Goal: Communication & Community: Ask a question

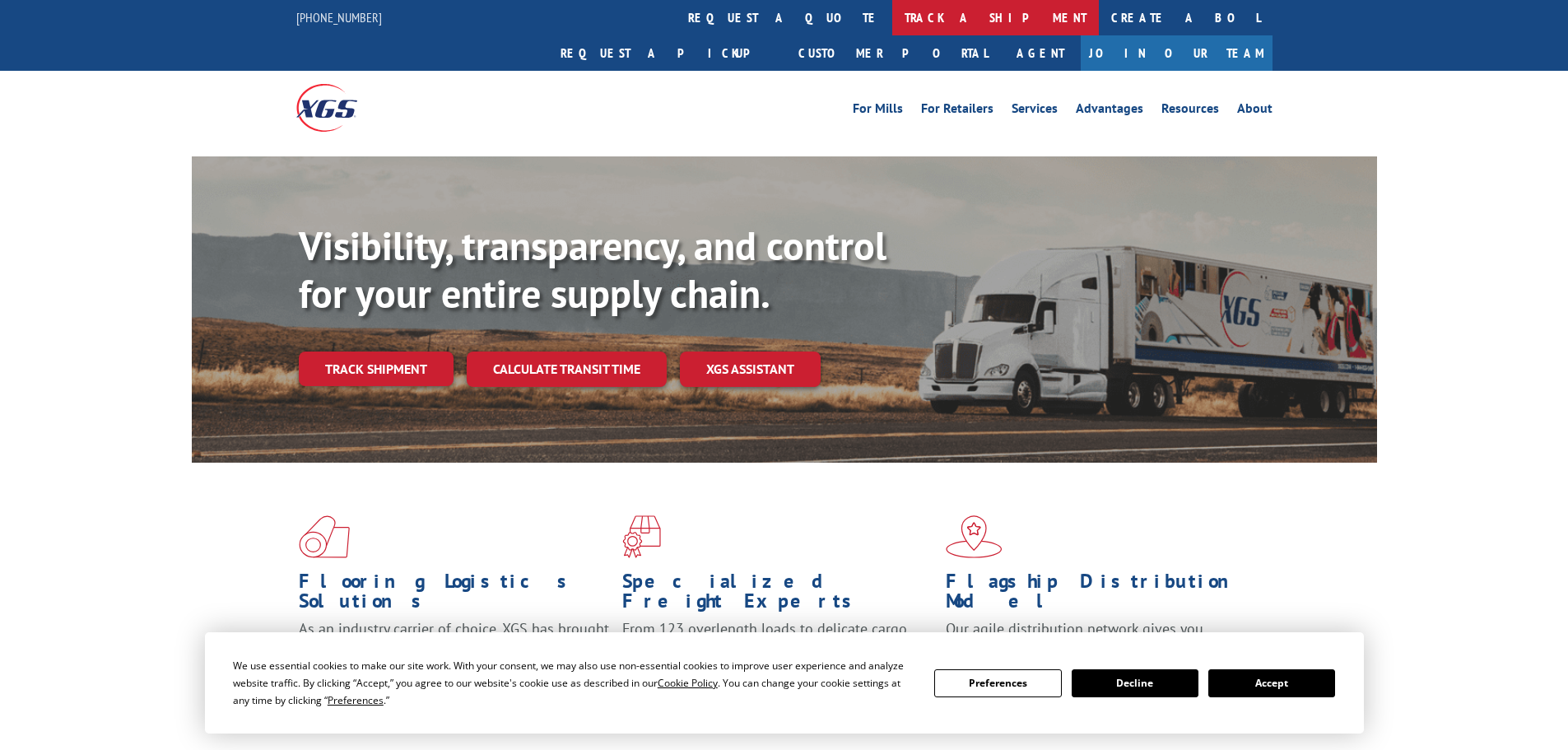
click at [892, 14] on link "track a shipment" at bounding box center [995, 18] width 206 height 35
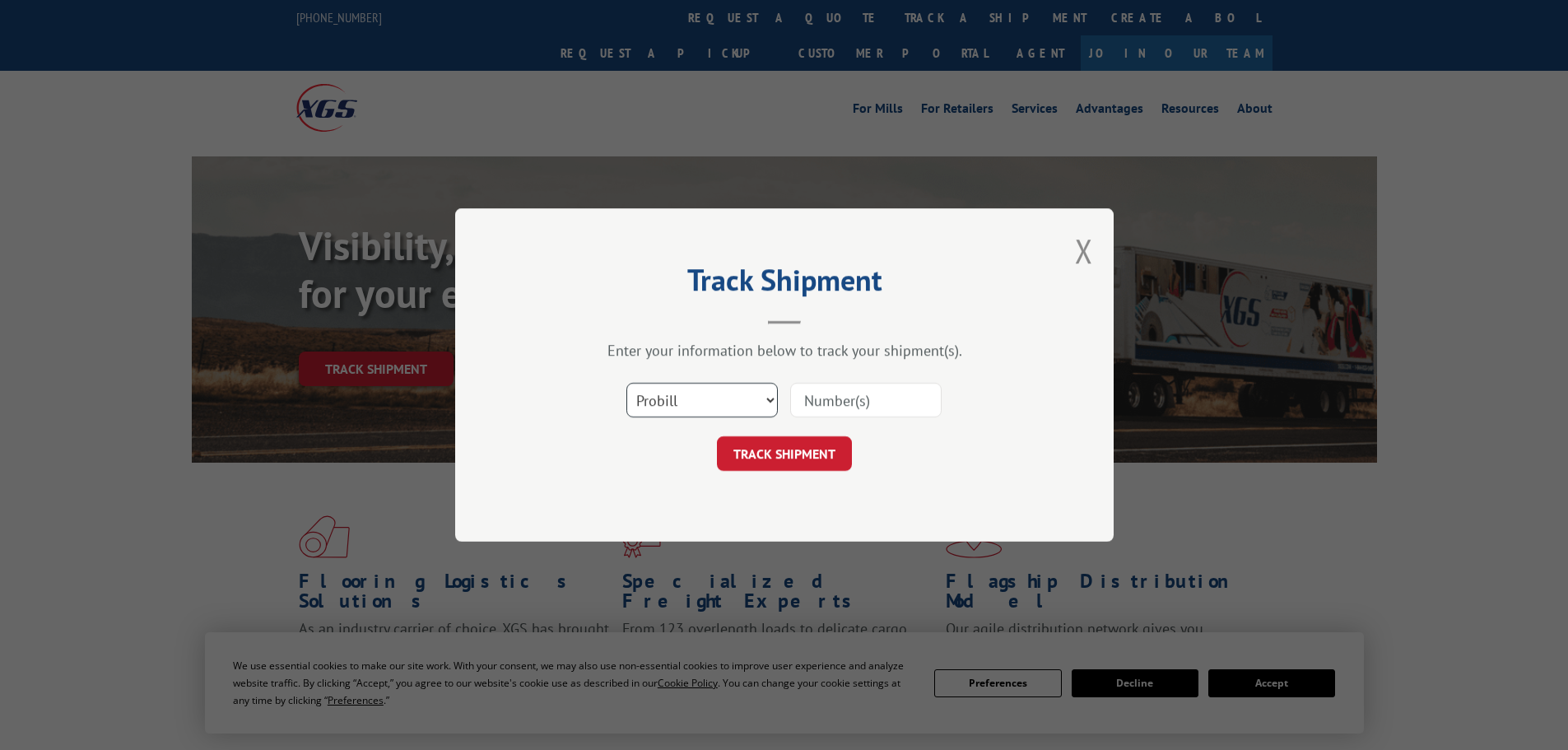
click at [710, 407] on select "Select category... Probill BOL PO" at bounding box center [701, 400] width 152 height 34
select select "po"
click at [626, 383] on select "Select category... Probill BOL PO" at bounding box center [701, 400] width 152 height 34
click at [856, 399] on input at bounding box center [866, 400] width 152 height 34
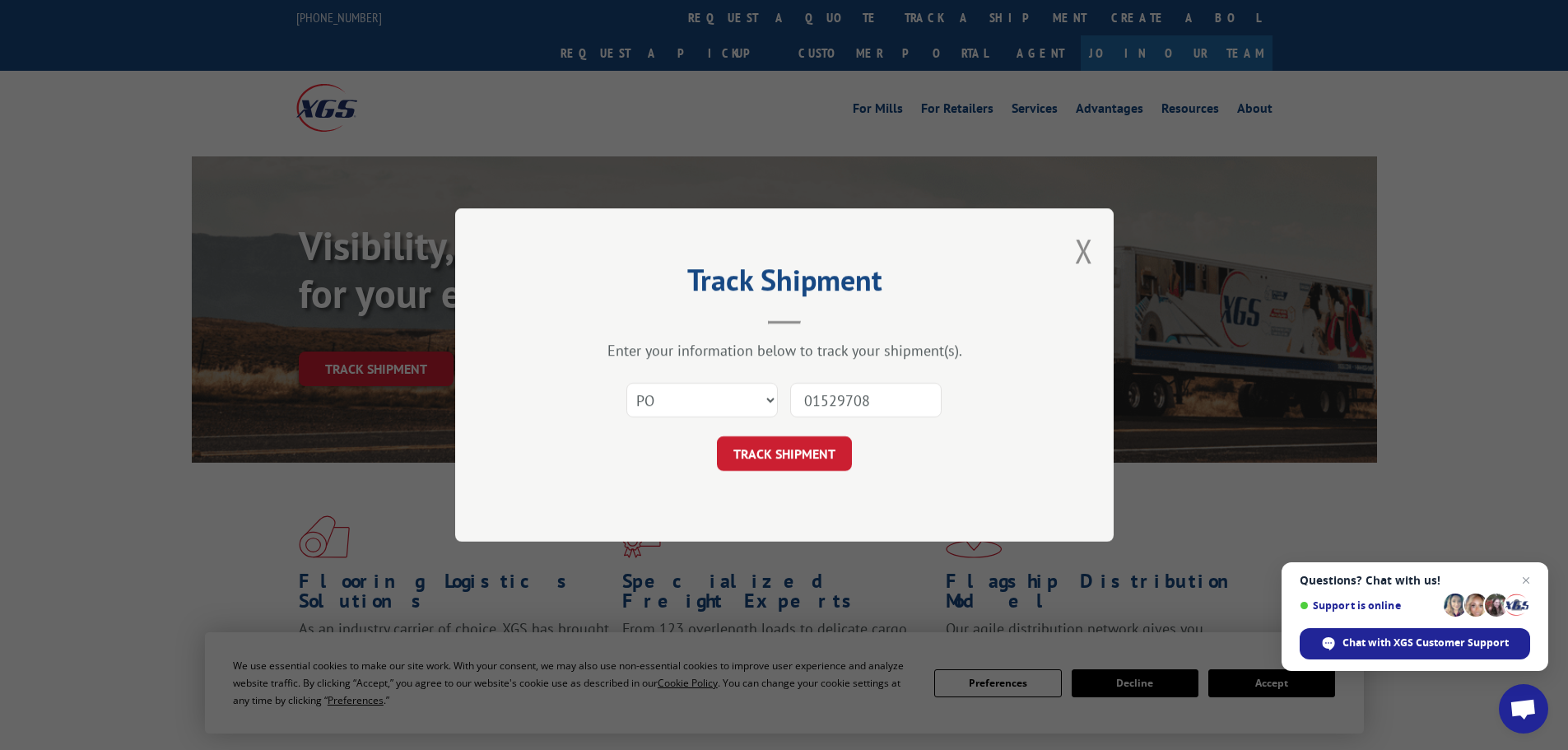
type input "01529708"
click at [717, 436] on button "TRACK SHIPMENT" at bounding box center [785, 453] width 135 height 34
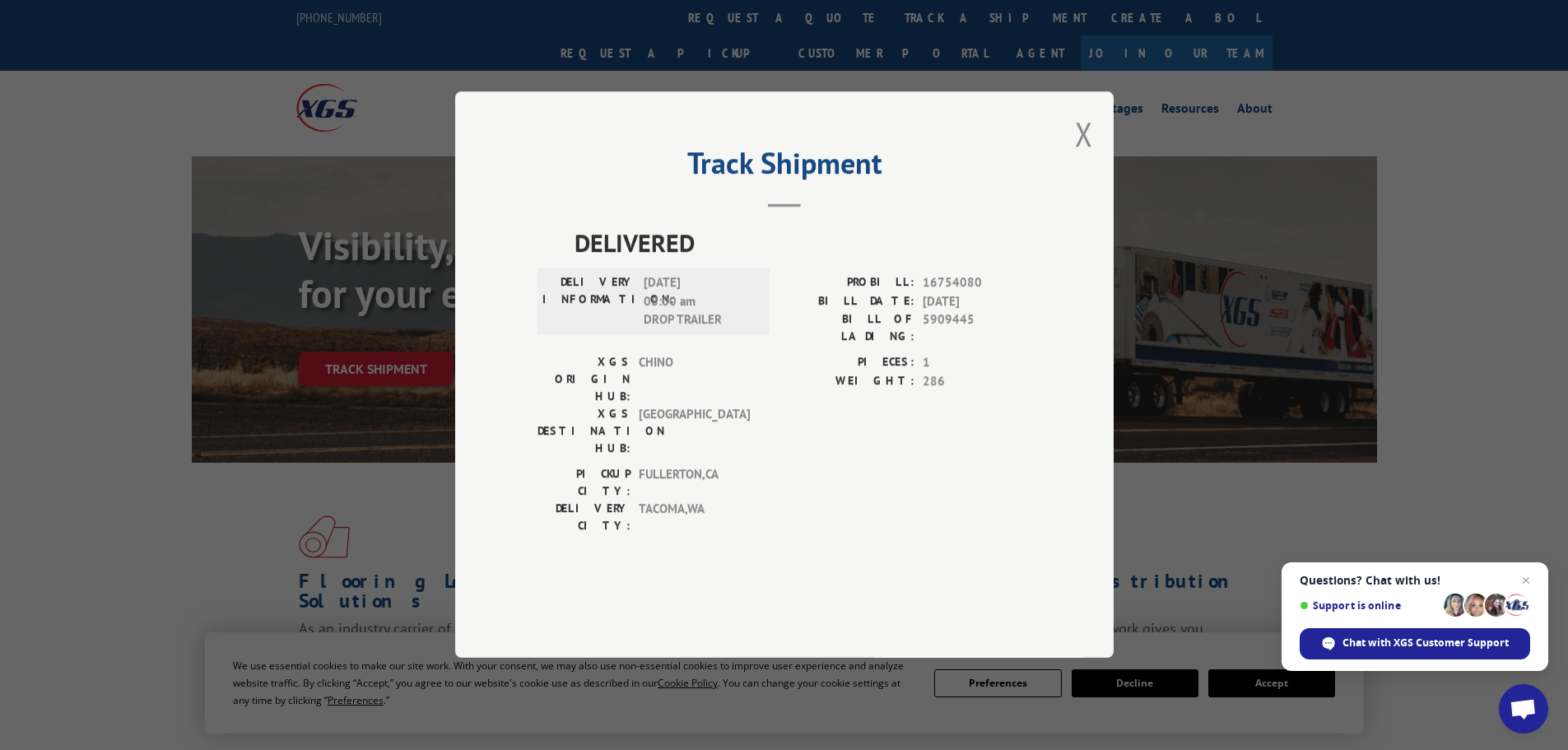
click at [758, 409] on div "XGS DESTINATION HUB: [GEOGRAPHIC_DATA]" at bounding box center [648, 431] width 222 height 52
click at [1388, 642] on span "Chat with XGS Customer Support" at bounding box center [1425, 643] width 166 height 15
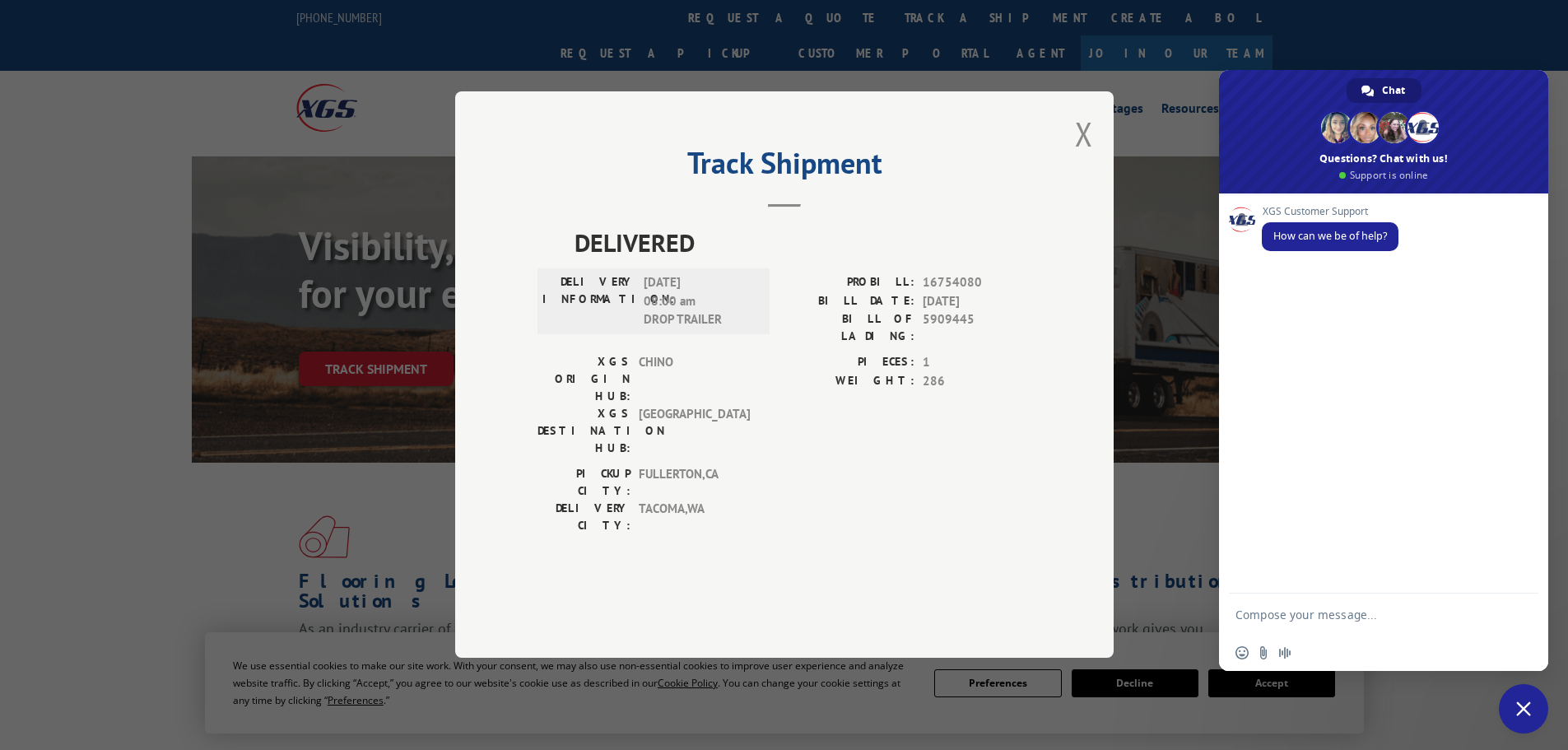
click at [1333, 613] on textarea "Compose your message..." at bounding box center [1367, 614] width 263 height 41
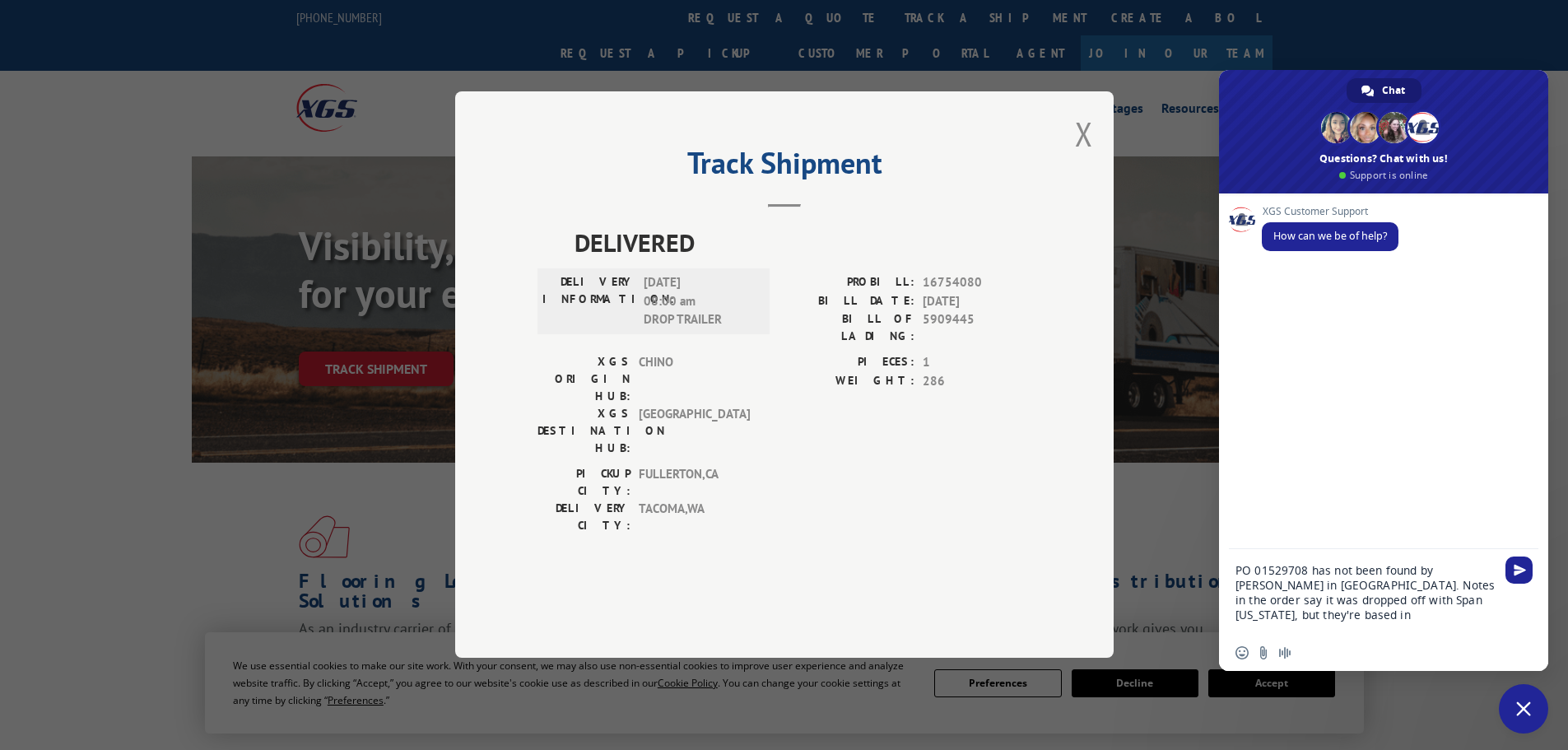
drag, startPoint x: 651, startPoint y: 326, endPoint x: 713, endPoint y: 330, distance: 62.1
click at [713, 330] on span "[DATE] 08:00 am DROP TRAILER" at bounding box center [699, 302] width 111 height 56
click at [1468, 605] on textarea "PO 01529708 has not been found by [PERSON_NAME] in [GEOGRAPHIC_DATA]. Notes in …" at bounding box center [1367, 592] width 263 height 86
type textarea "PO 01529708 has not been found by [PERSON_NAME] in [GEOGRAPHIC_DATA]. Notes in …"
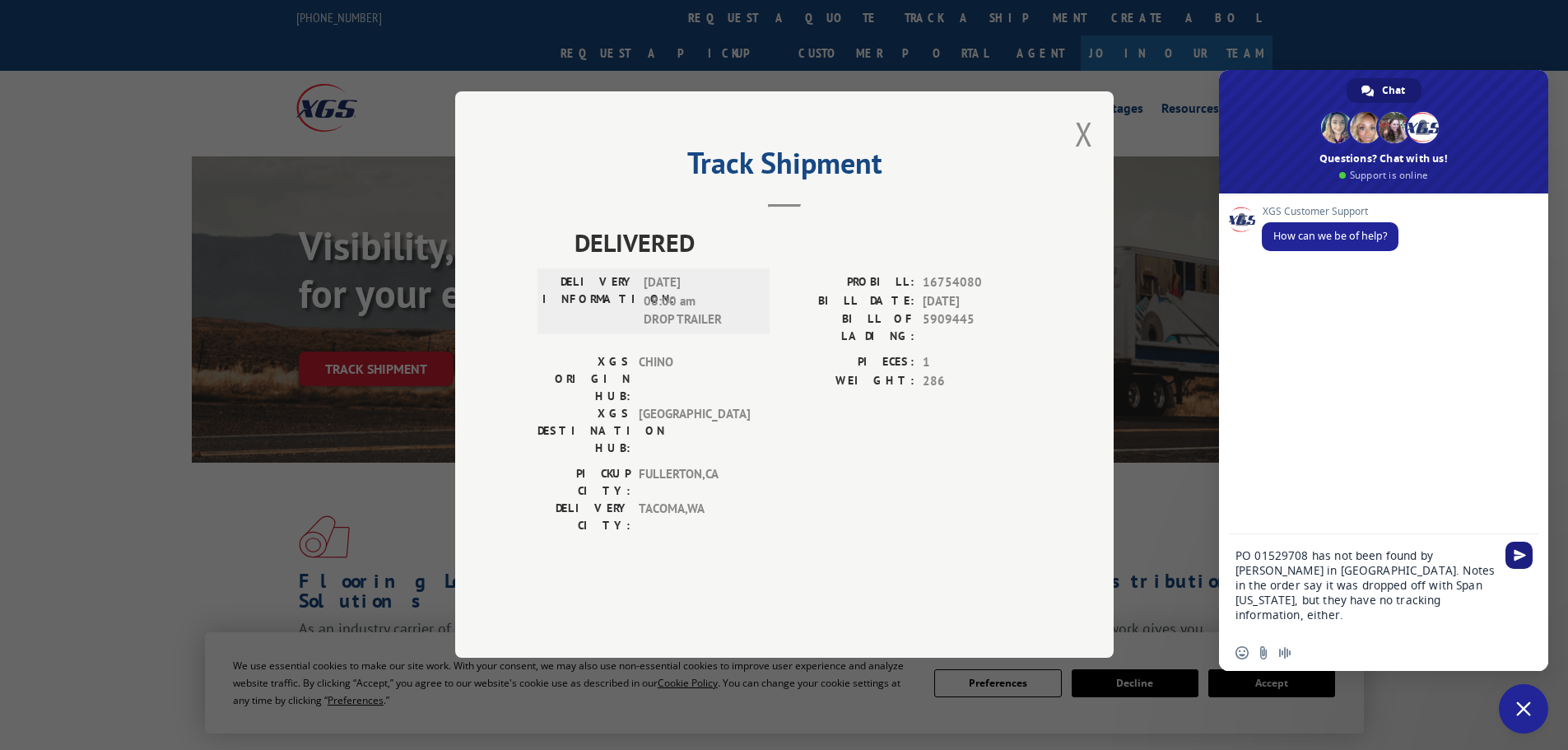
click at [1522, 551] on span "Send" at bounding box center [1520, 555] width 12 height 12
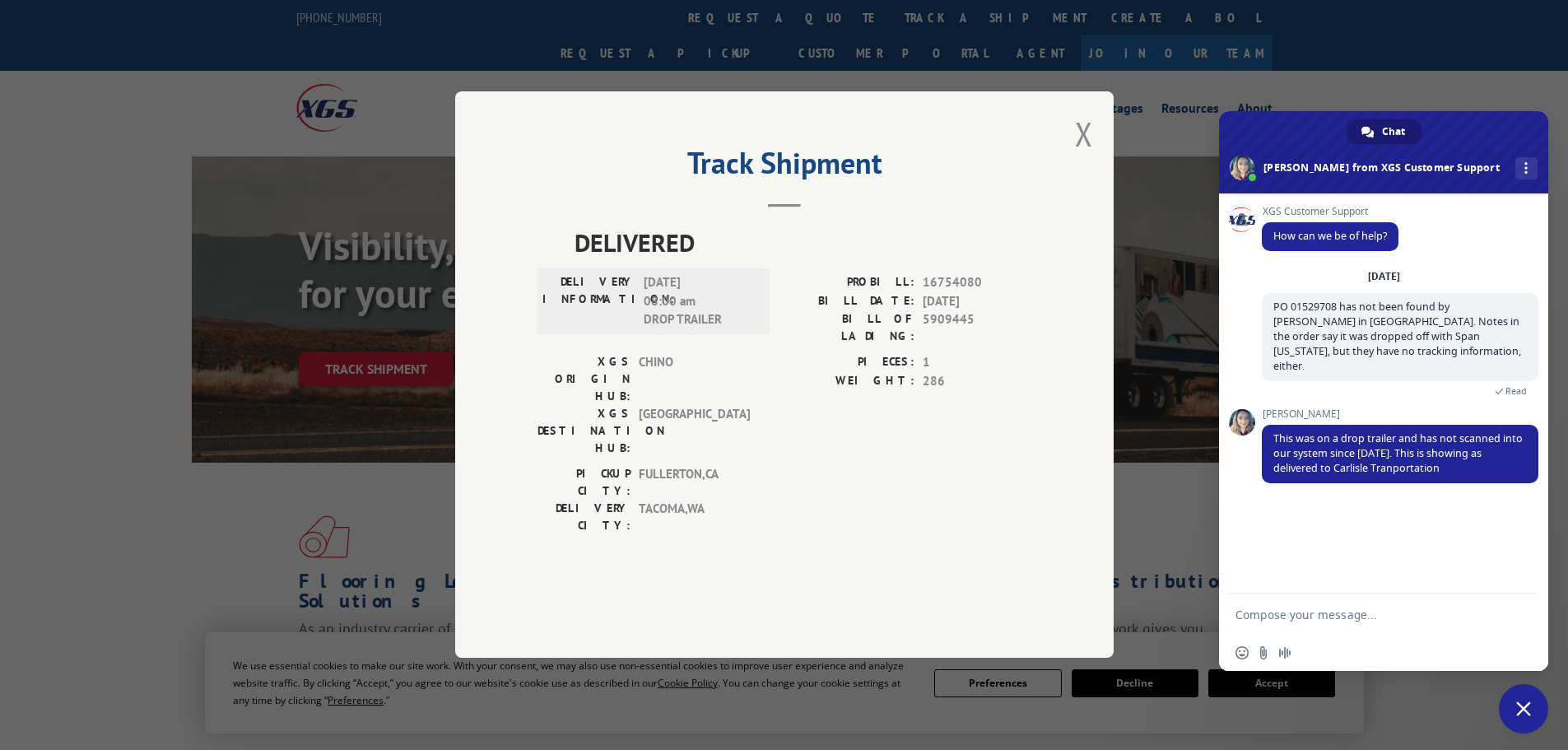
click at [1337, 615] on textarea "Compose your message..." at bounding box center [1367, 614] width 263 height 41
type textarea "[PERSON_NAME] does not see it at their warehouse. Who signed off for it?"
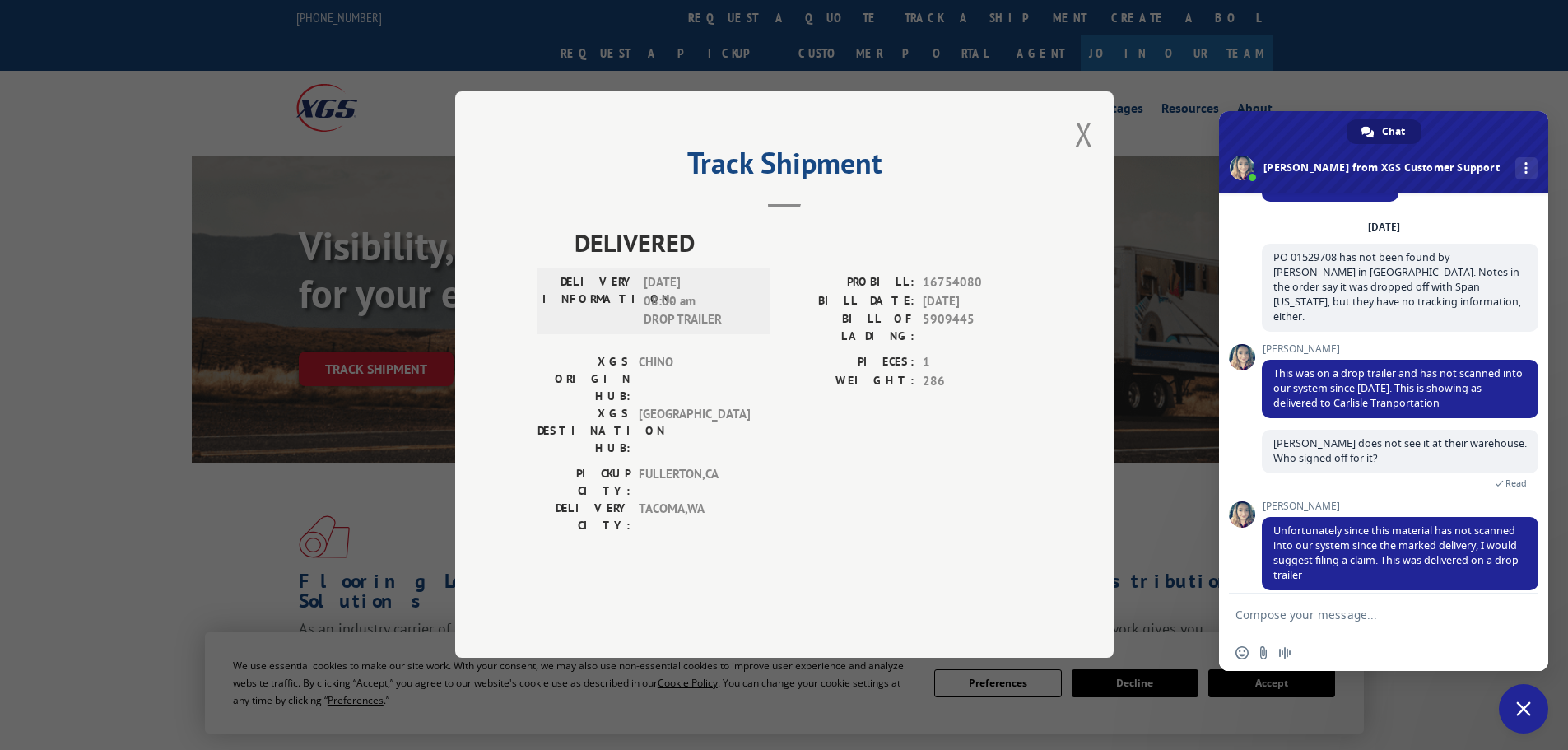
scroll to position [153, 0]
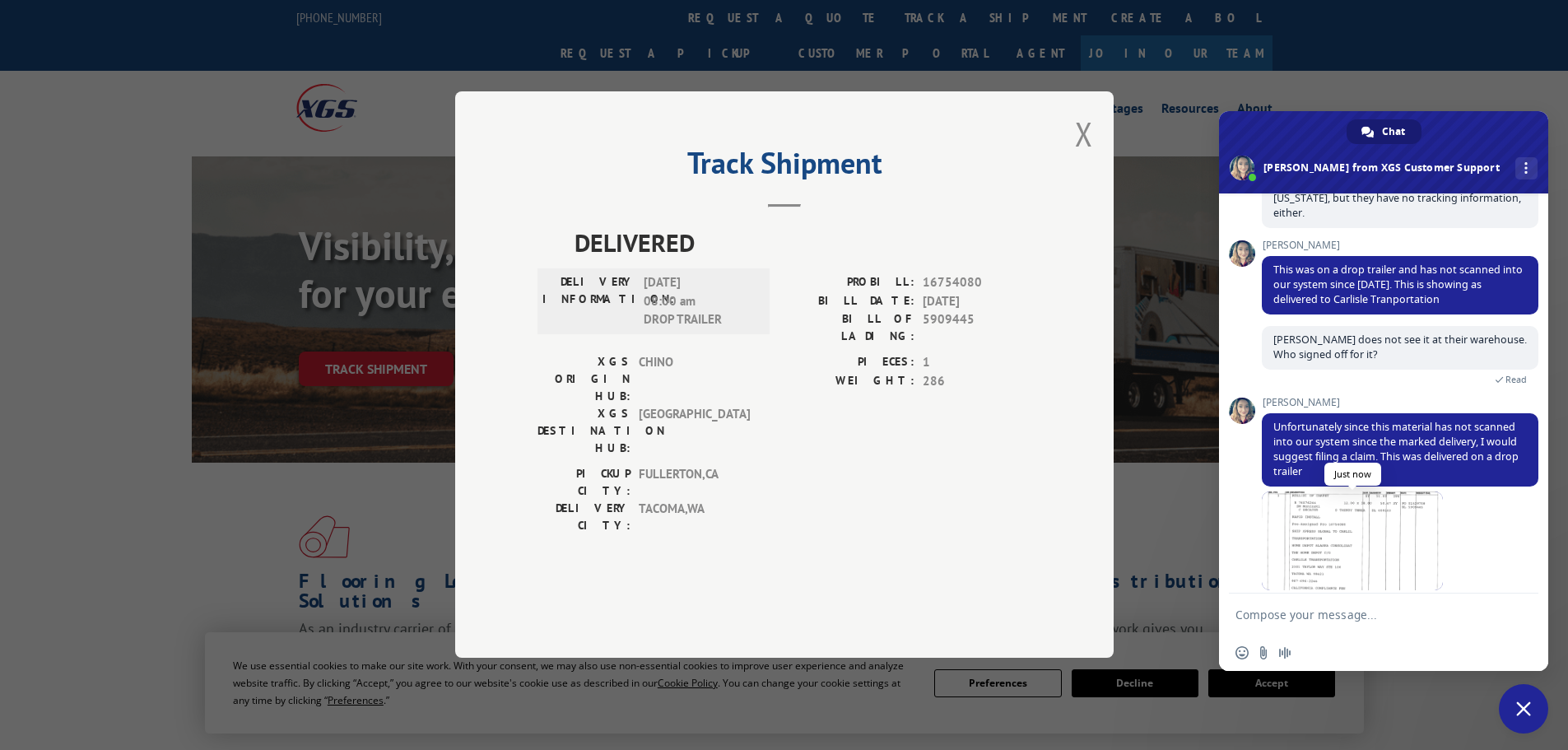
click at [1321, 539] on span at bounding box center [1352, 541] width 181 height 99
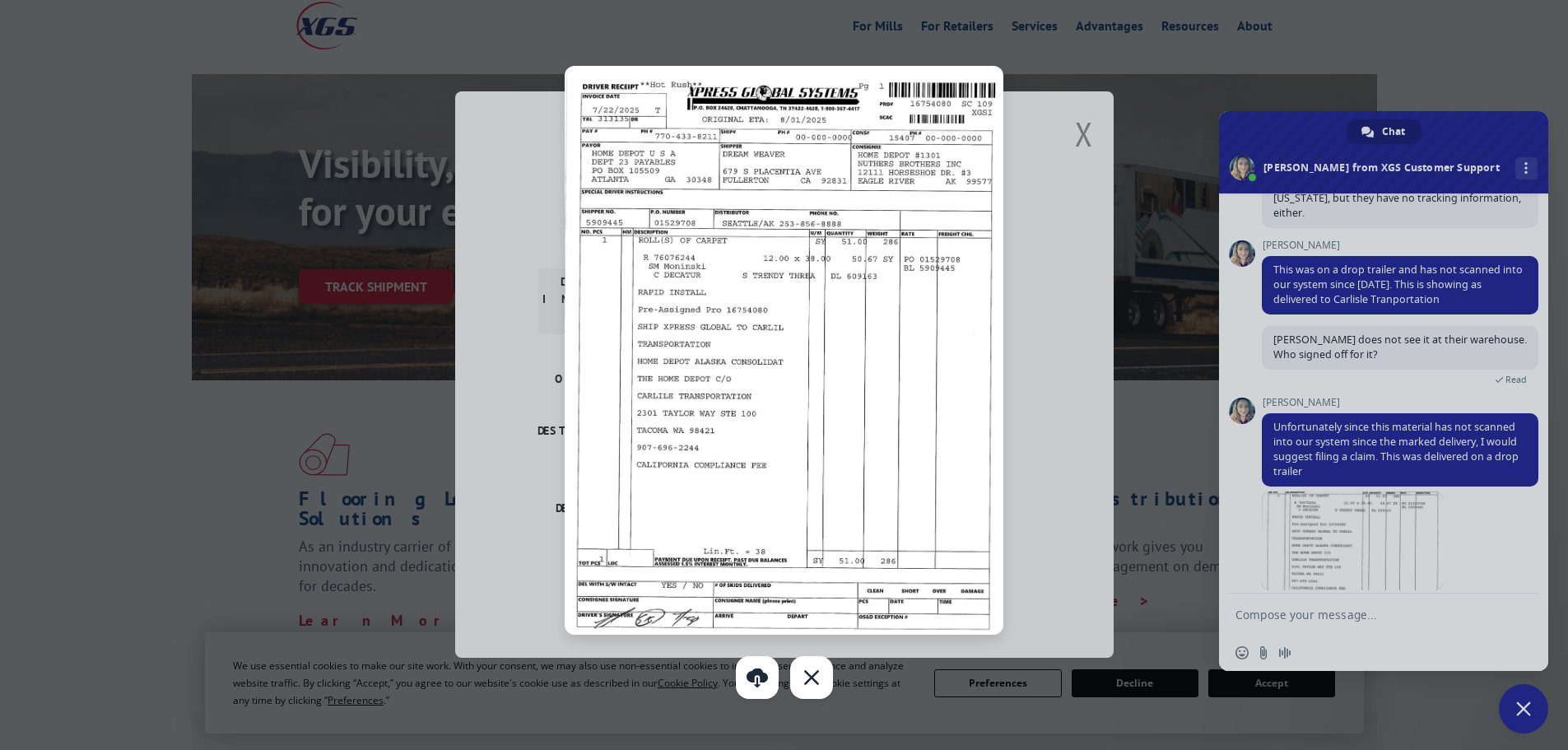
scroll to position [0, 0]
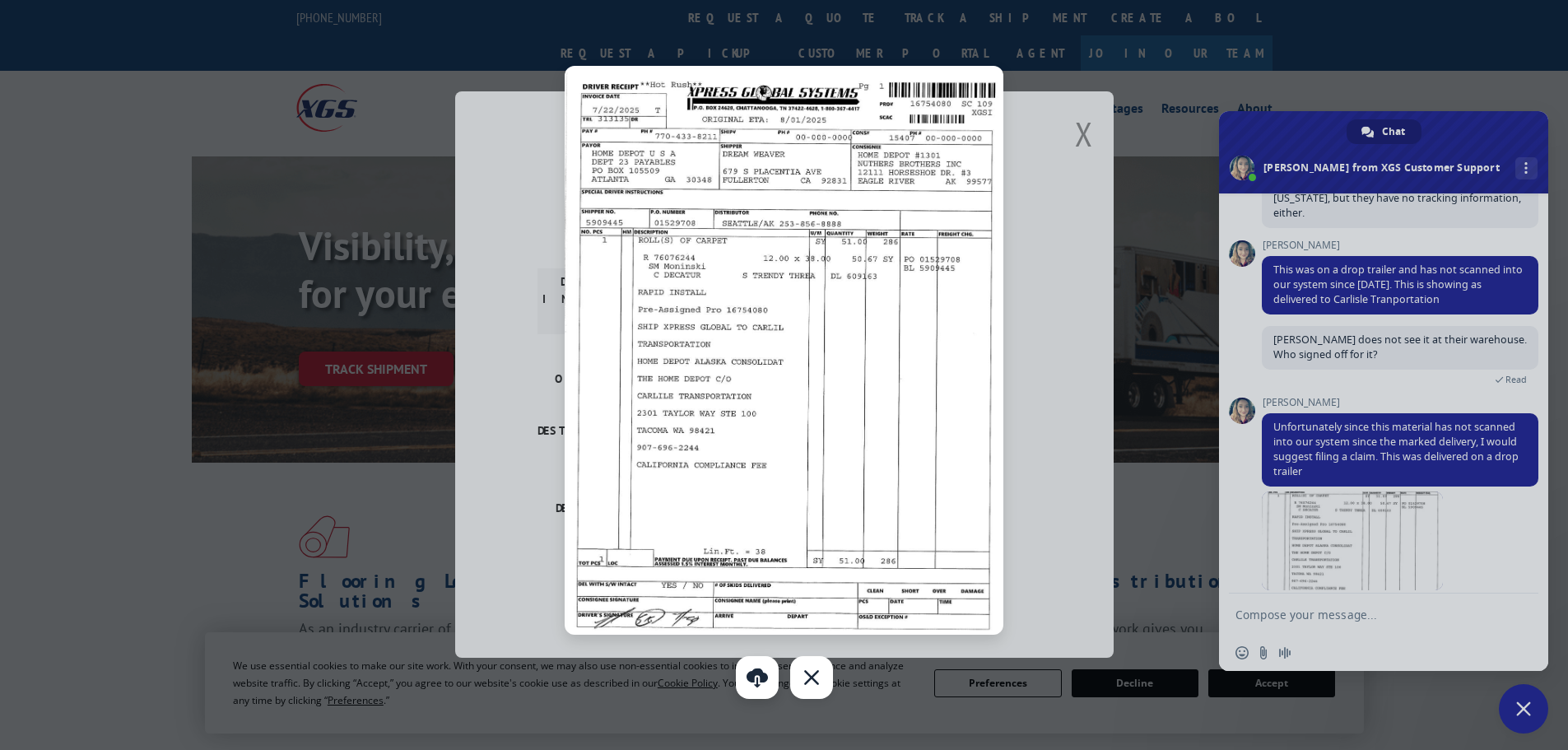
click at [766, 687] on link at bounding box center [757, 677] width 43 height 43
click at [1308, 615] on div at bounding box center [784, 375] width 1568 height 750
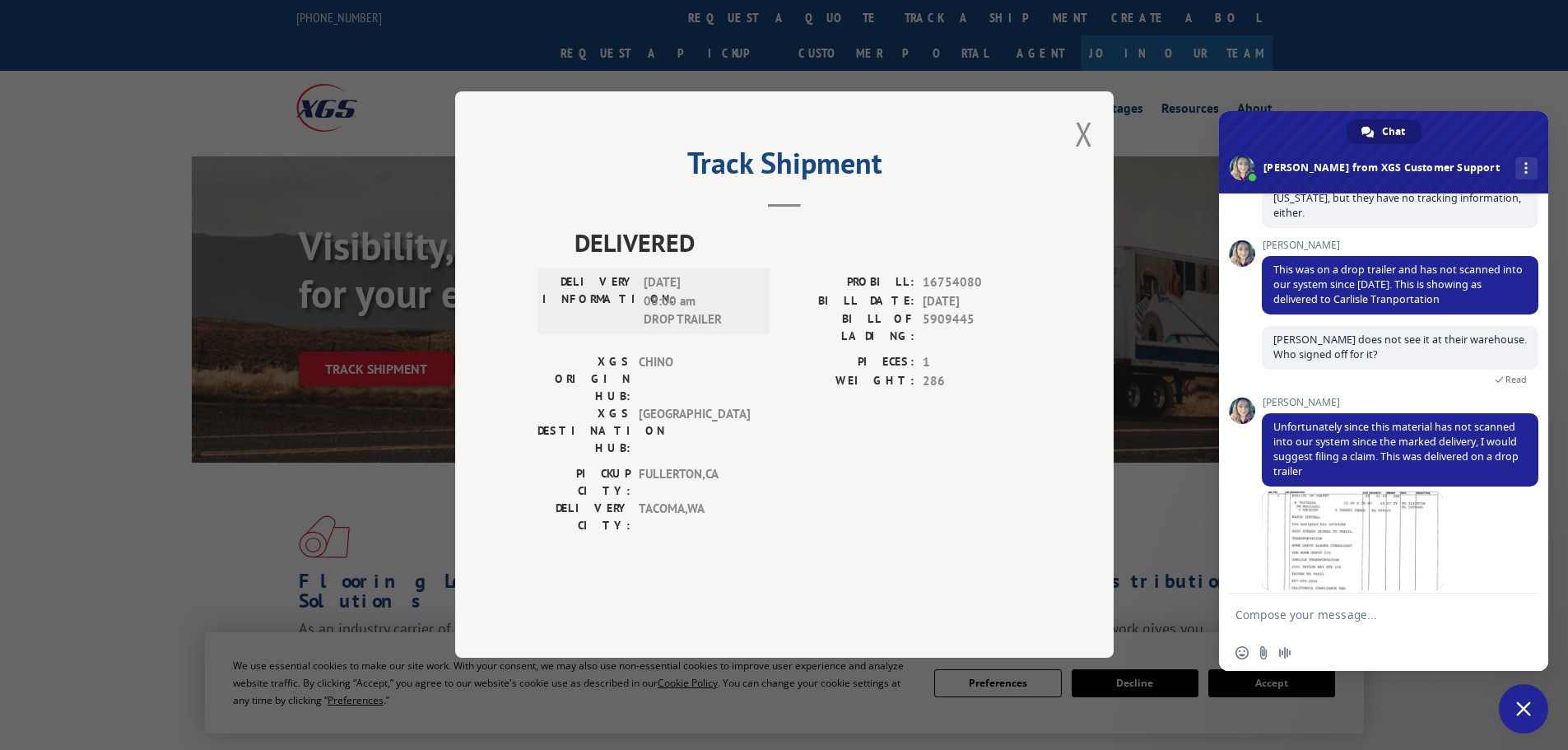
click at [1308, 615] on textarea "Compose your message..." at bounding box center [1367, 614] width 263 height 41
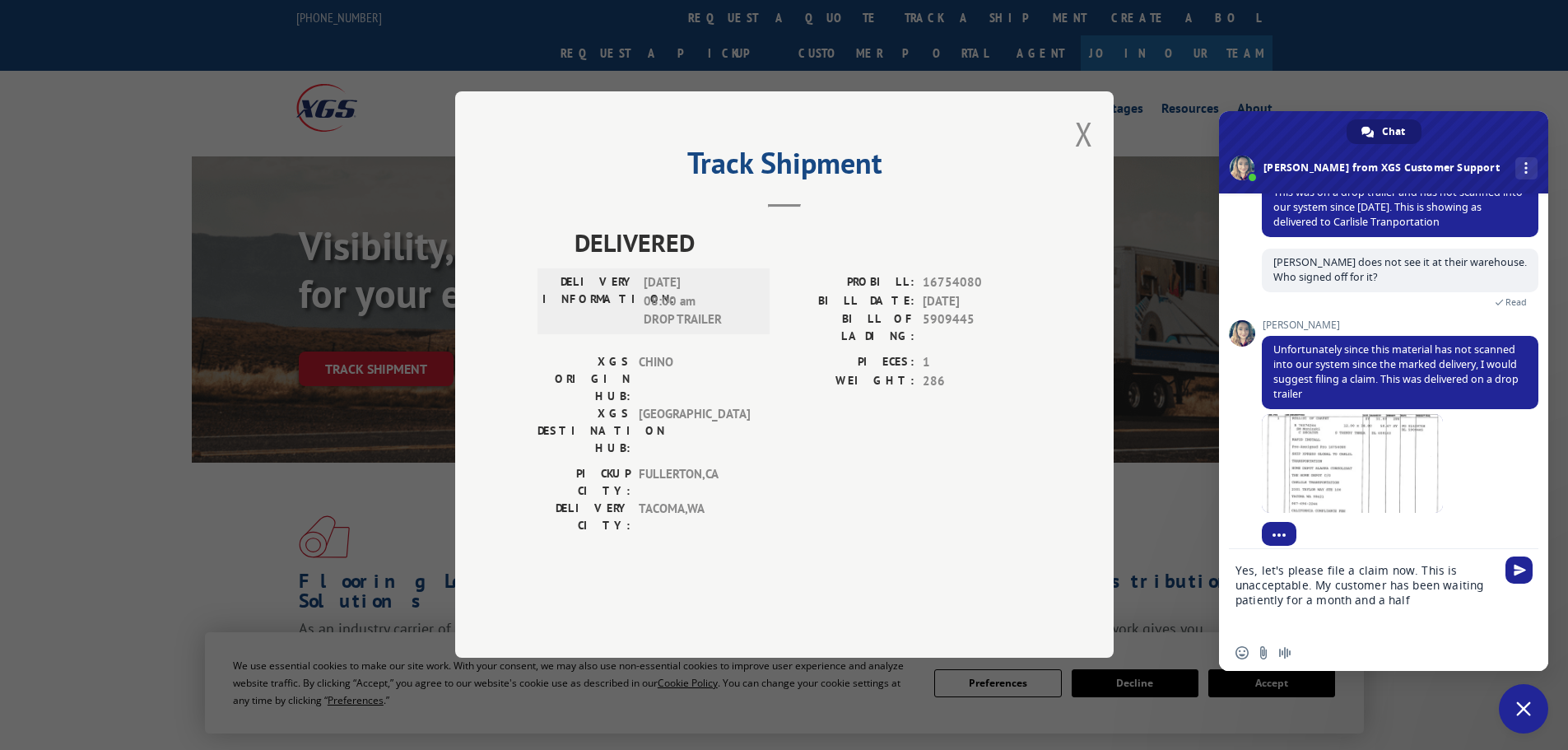
type textarea "Yes, let's please file a claim now. This is unacceptable. My customer has been …"
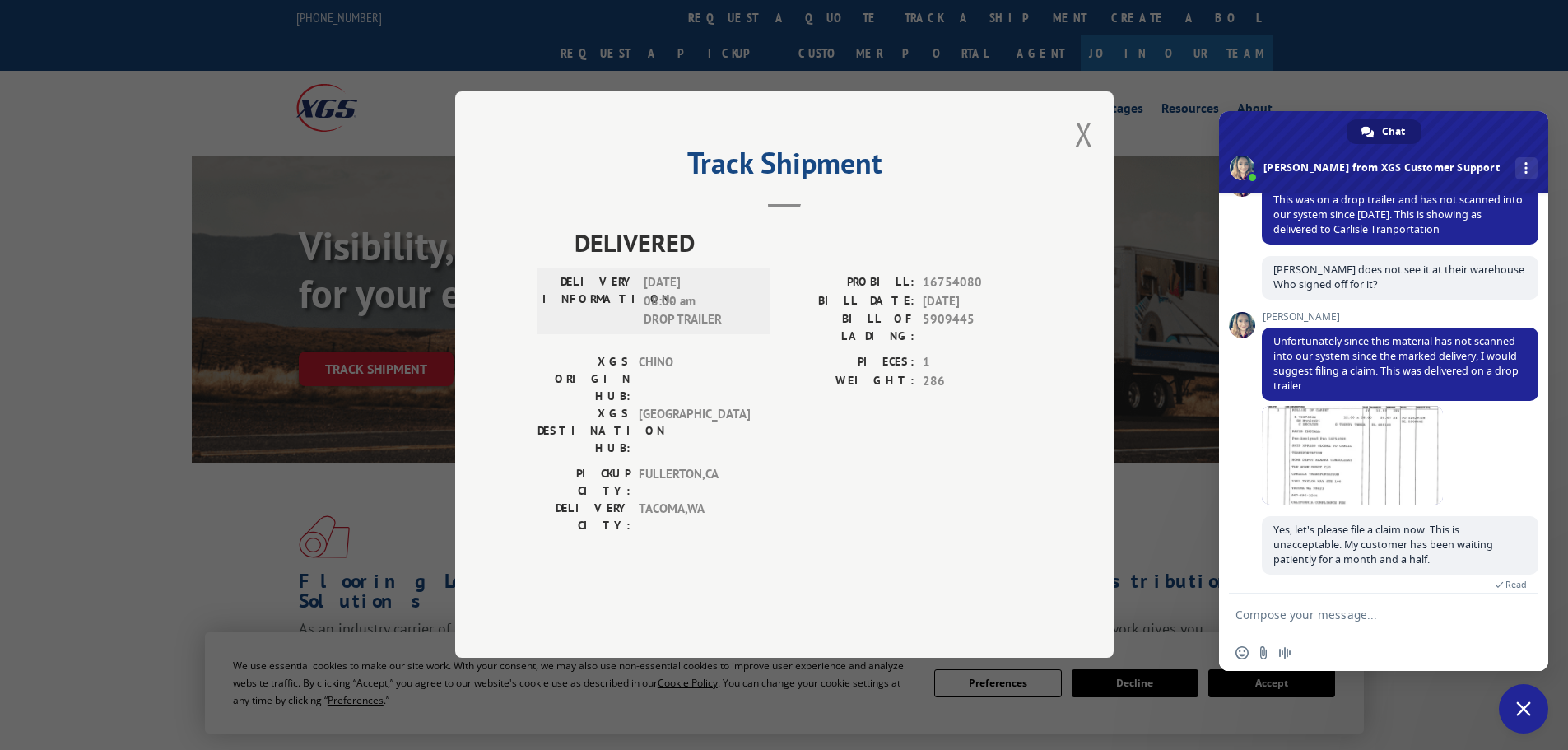
scroll to position [324, 0]
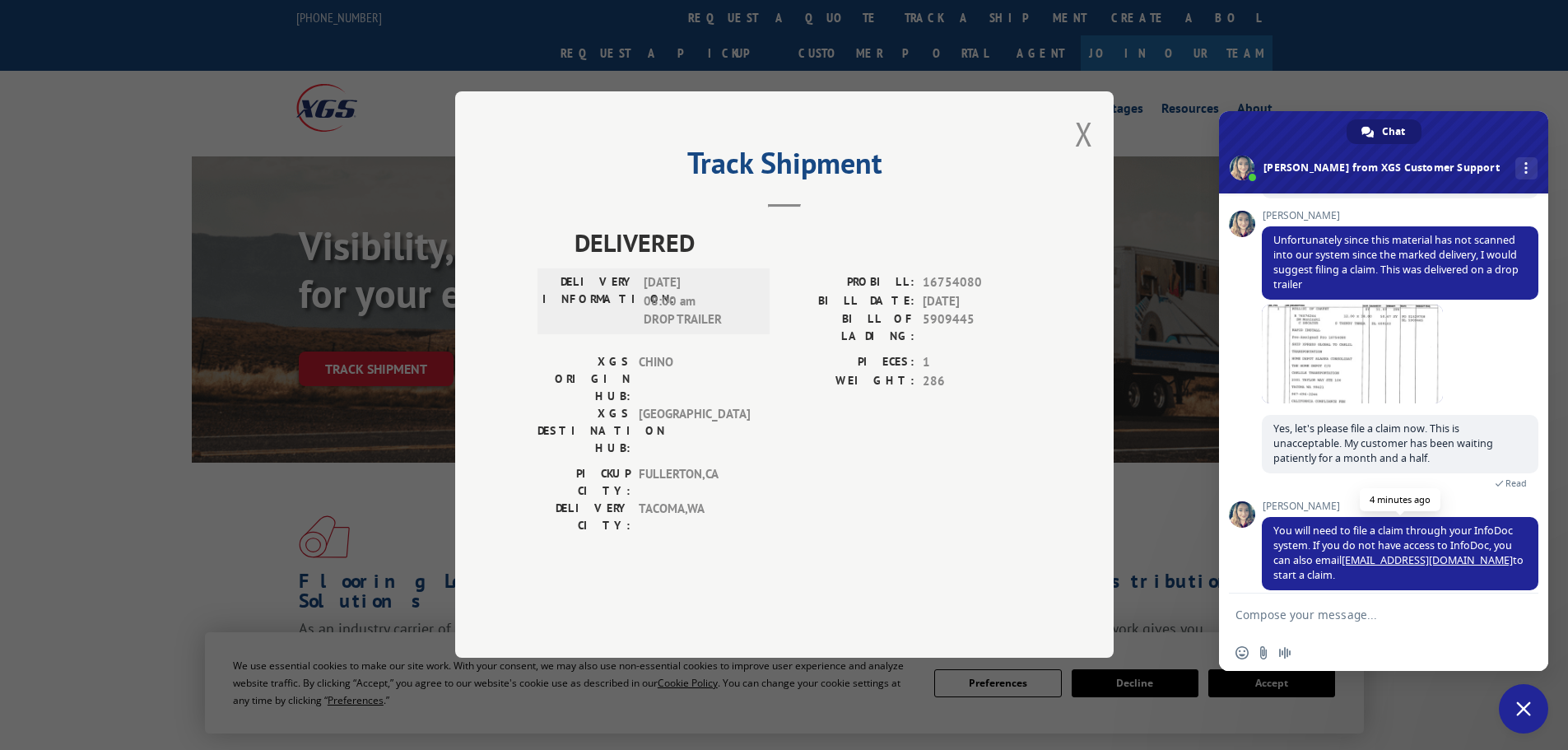
click at [1387, 553] on link "[EMAIL_ADDRESS][DOMAIN_NAME]" at bounding box center [1427, 560] width 171 height 14
click at [1327, 605] on textarea "Compose your message..." at bounding box center [1367, 614] width 263 height 41
type textarea "Claim has been filed, but whoever that driver is that dropped this off needs to…"
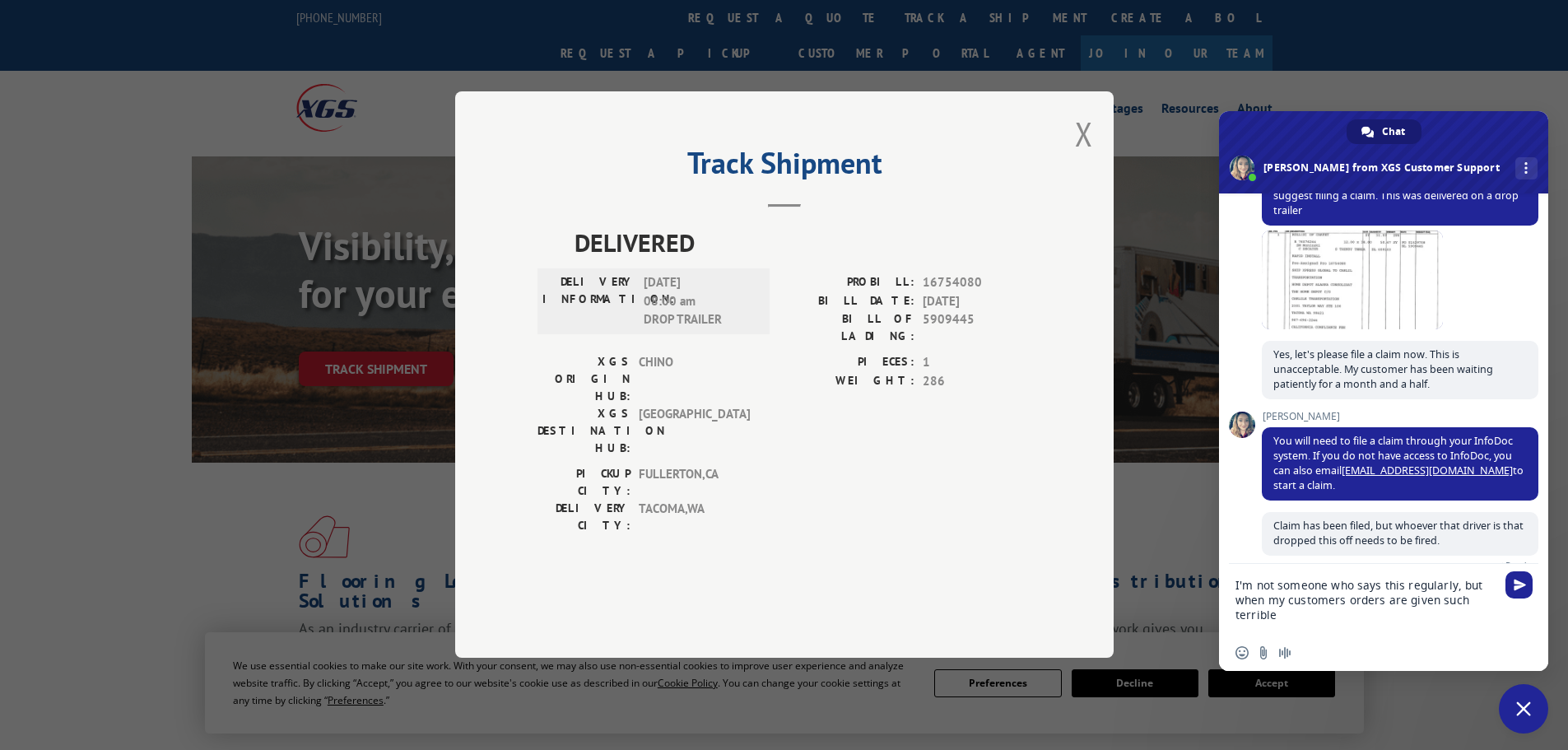
scroll to position [442, 0]
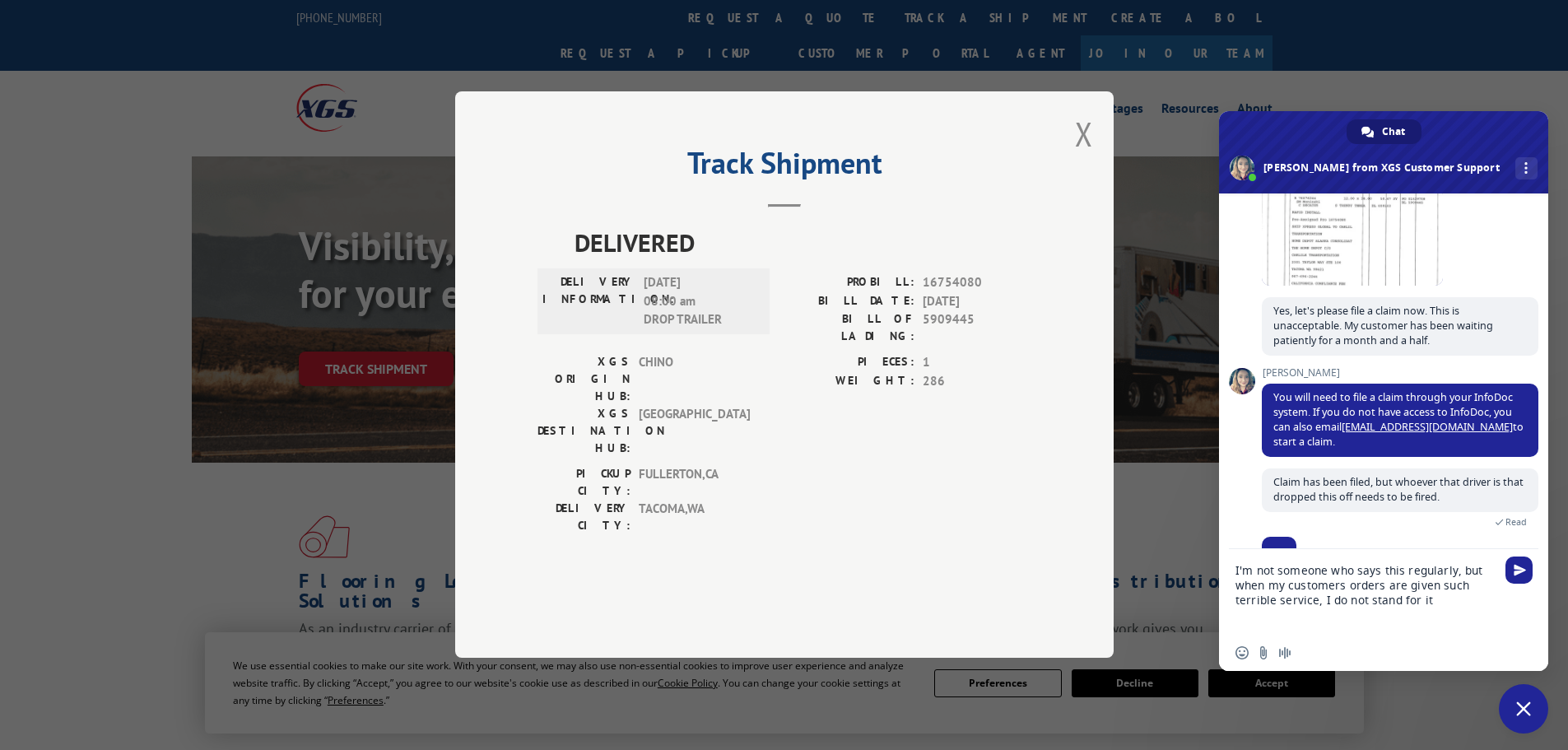
type textarea "I'm not someone who says this regularly, but when my customers orders are given…"
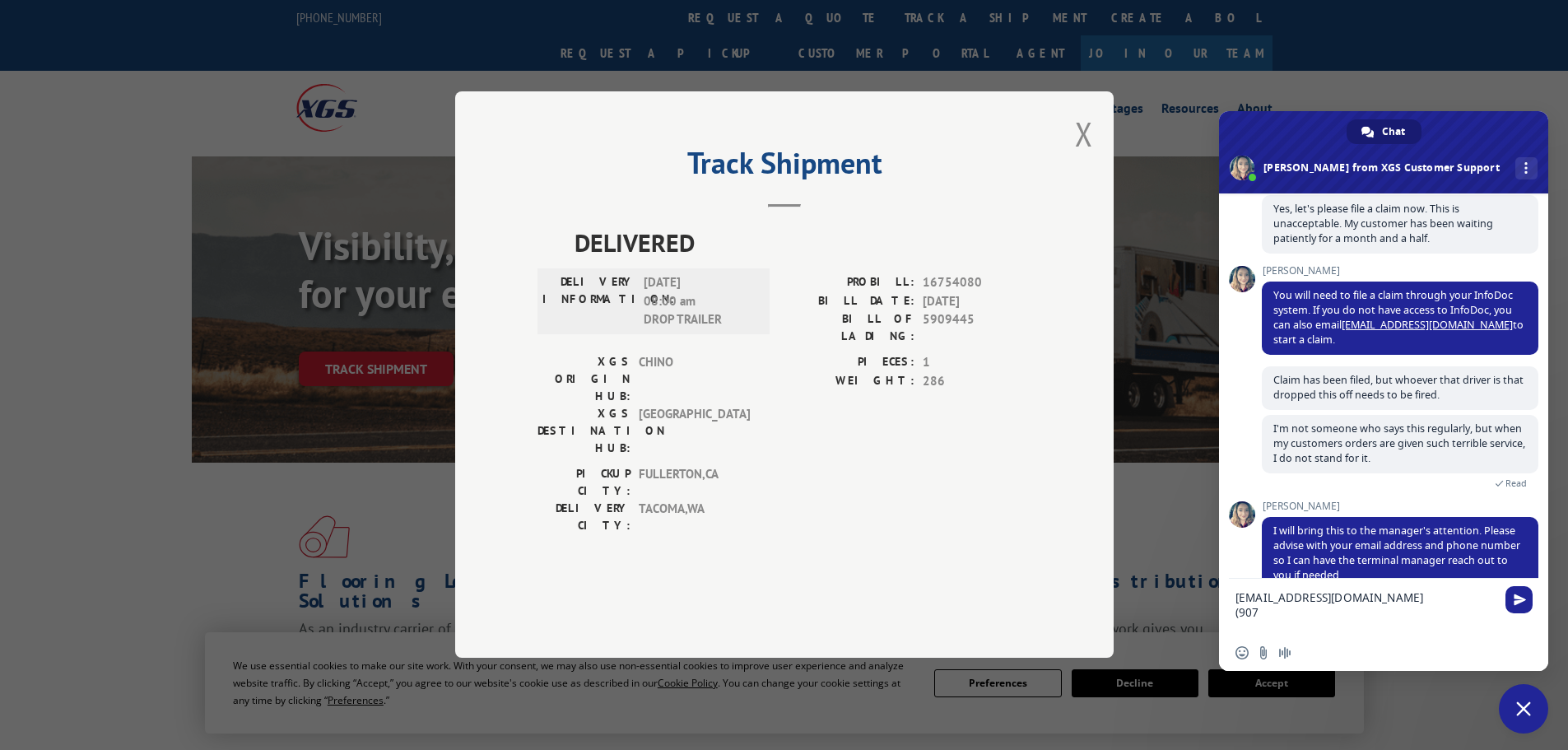
scroll to position [0, 0]
type textarea "[EMAIL_ADDRESS][DOMAIN_NAME] (907) 563-9800 ext. 423"
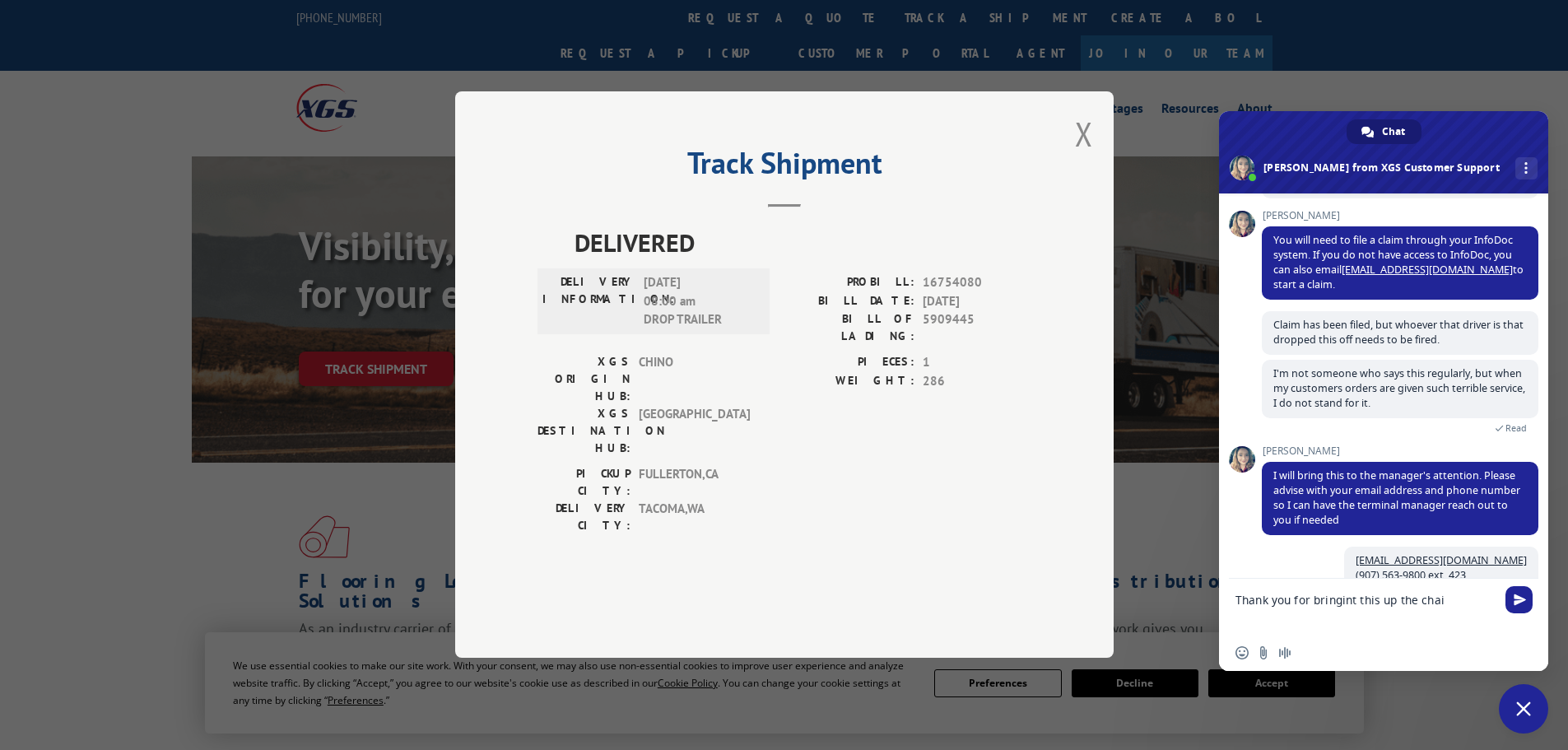
scroll to position [614, 0]
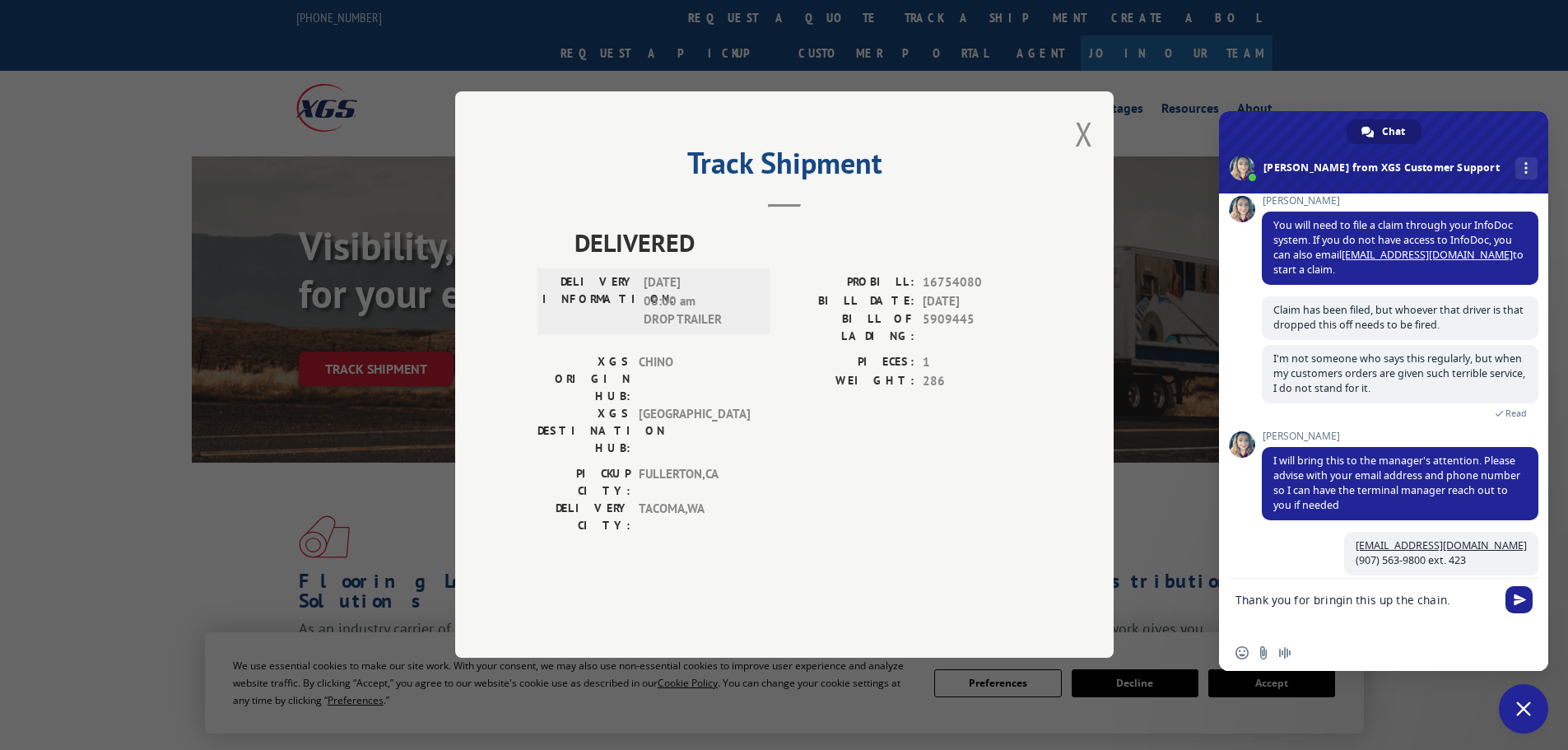
type textarea "Thank you for bringing this up the chain."
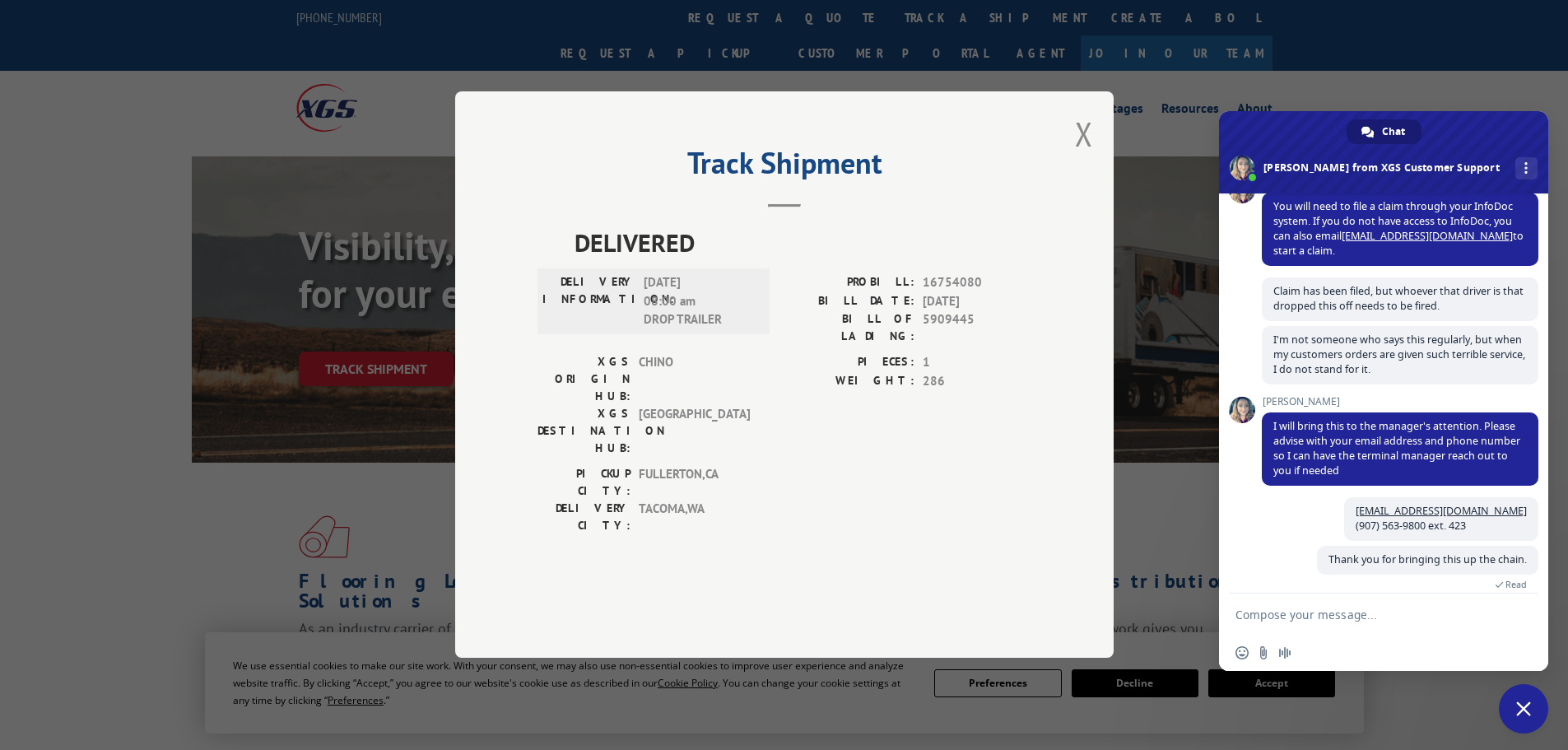
scroll to position [734, 0]
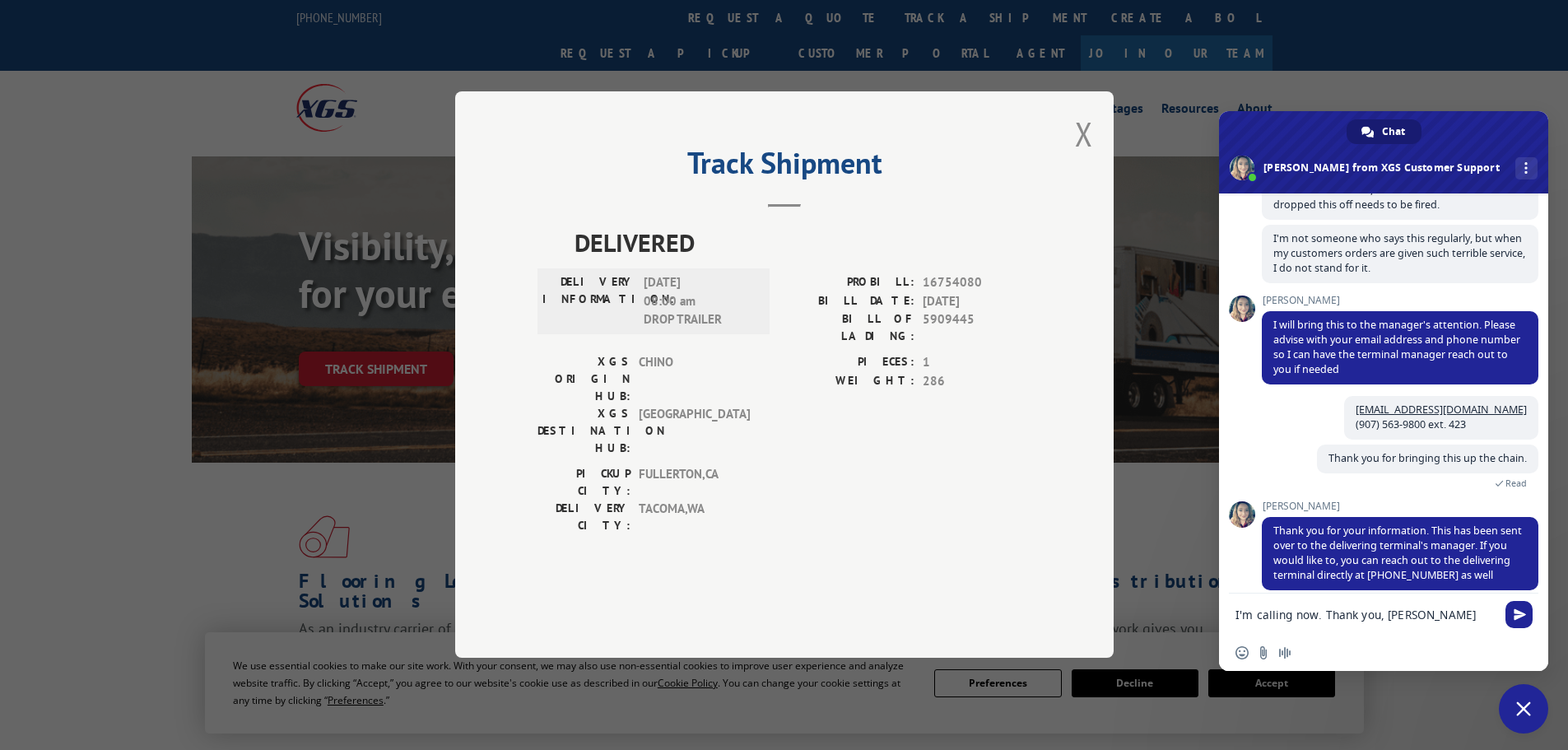
type textarea "I'm calling now. Thank you, [PERSON_NAME]!"
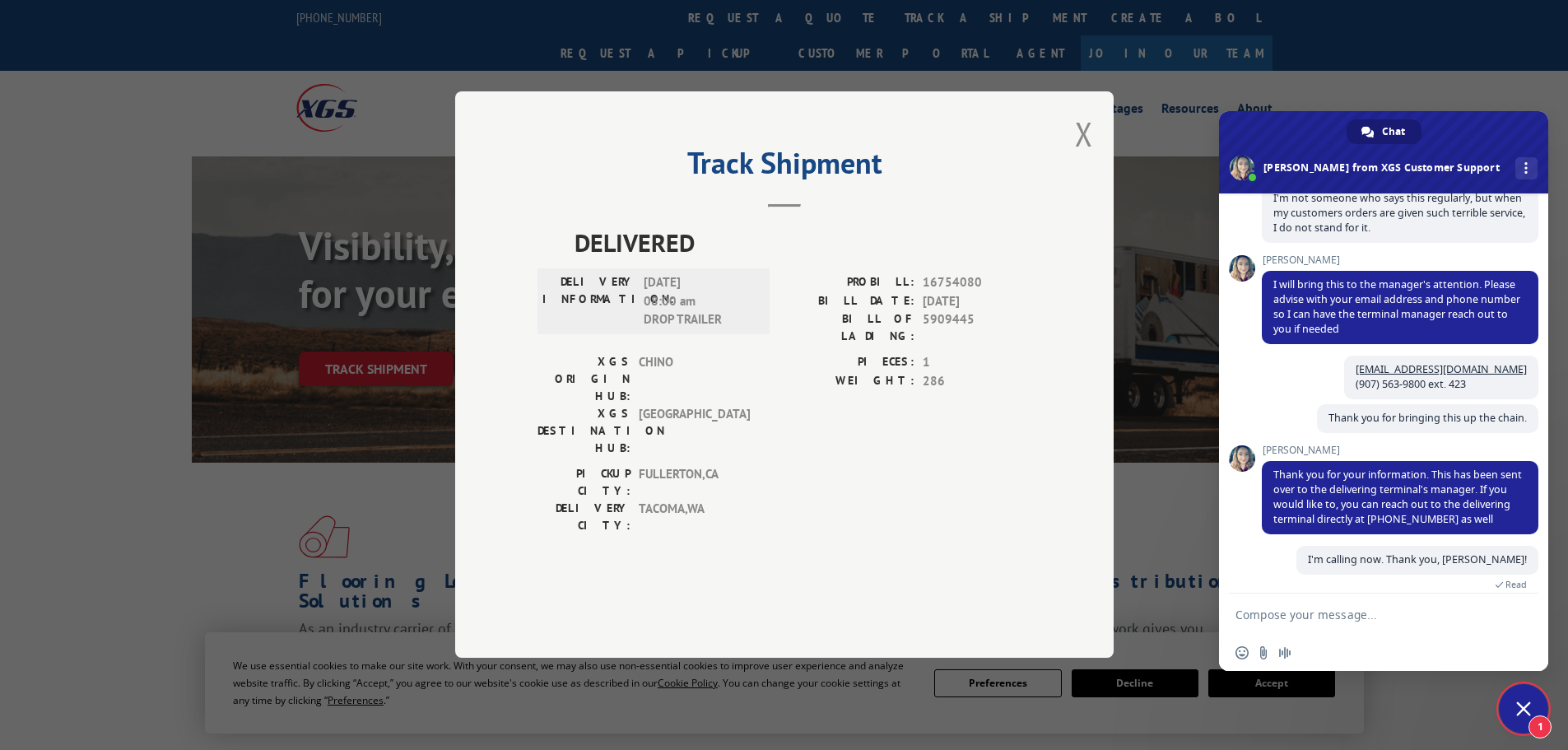
scroll to position [847, 0]
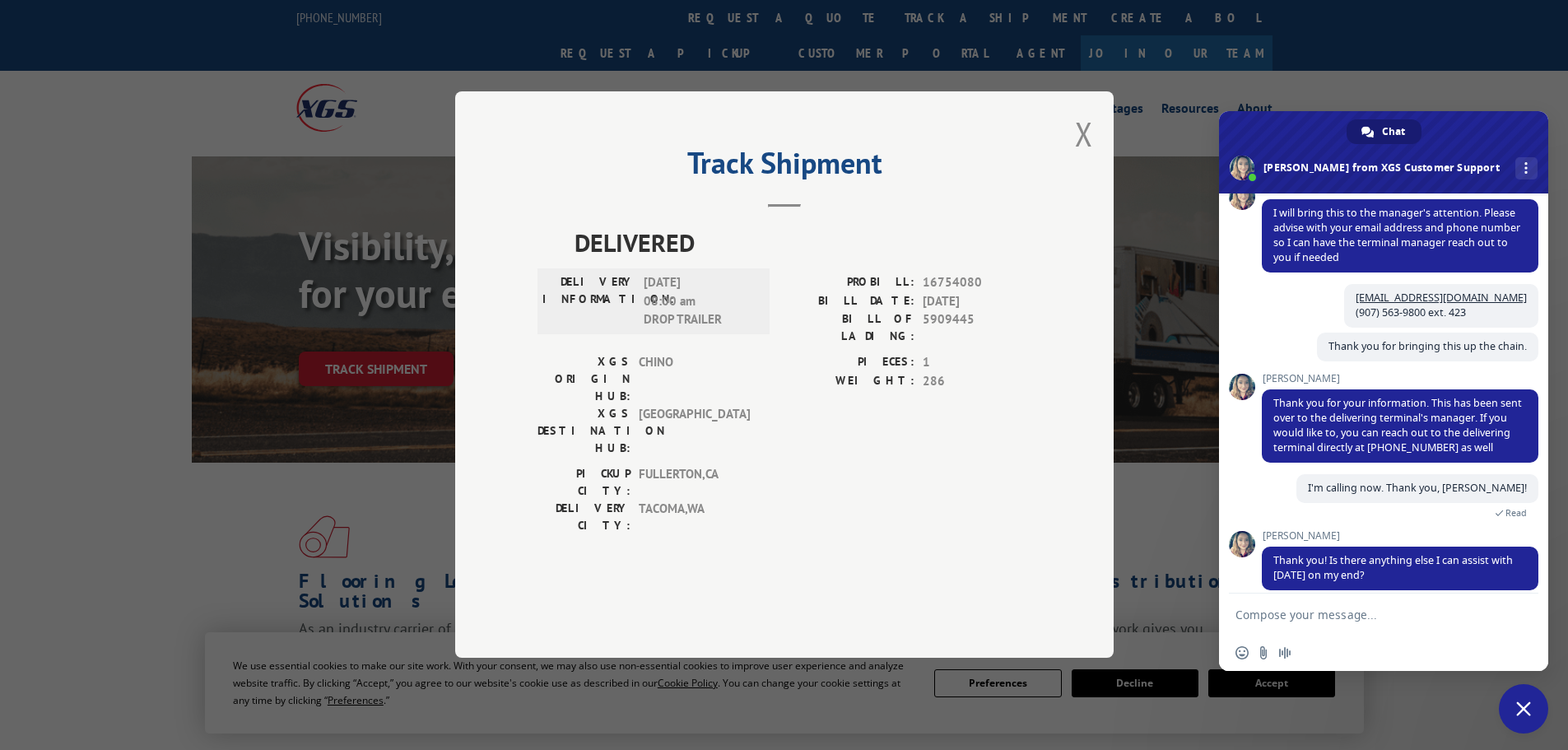
click at [1305, 623] on textarea "Compose your message..." at bounding box center [1367, 614] width 263 height 41
type textarea "That's gonna be it. You've been amazing."
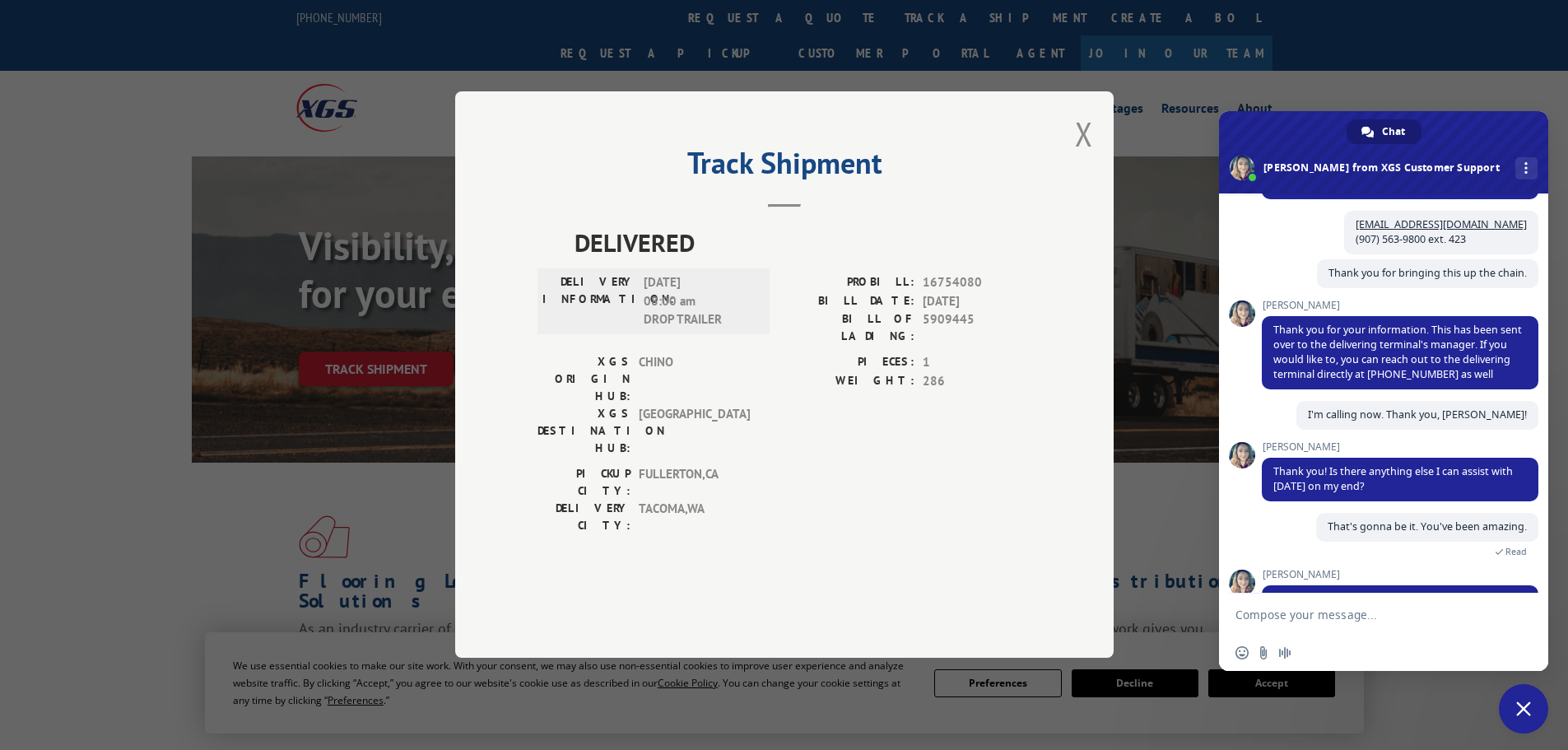
scroll to position [1033, 0]
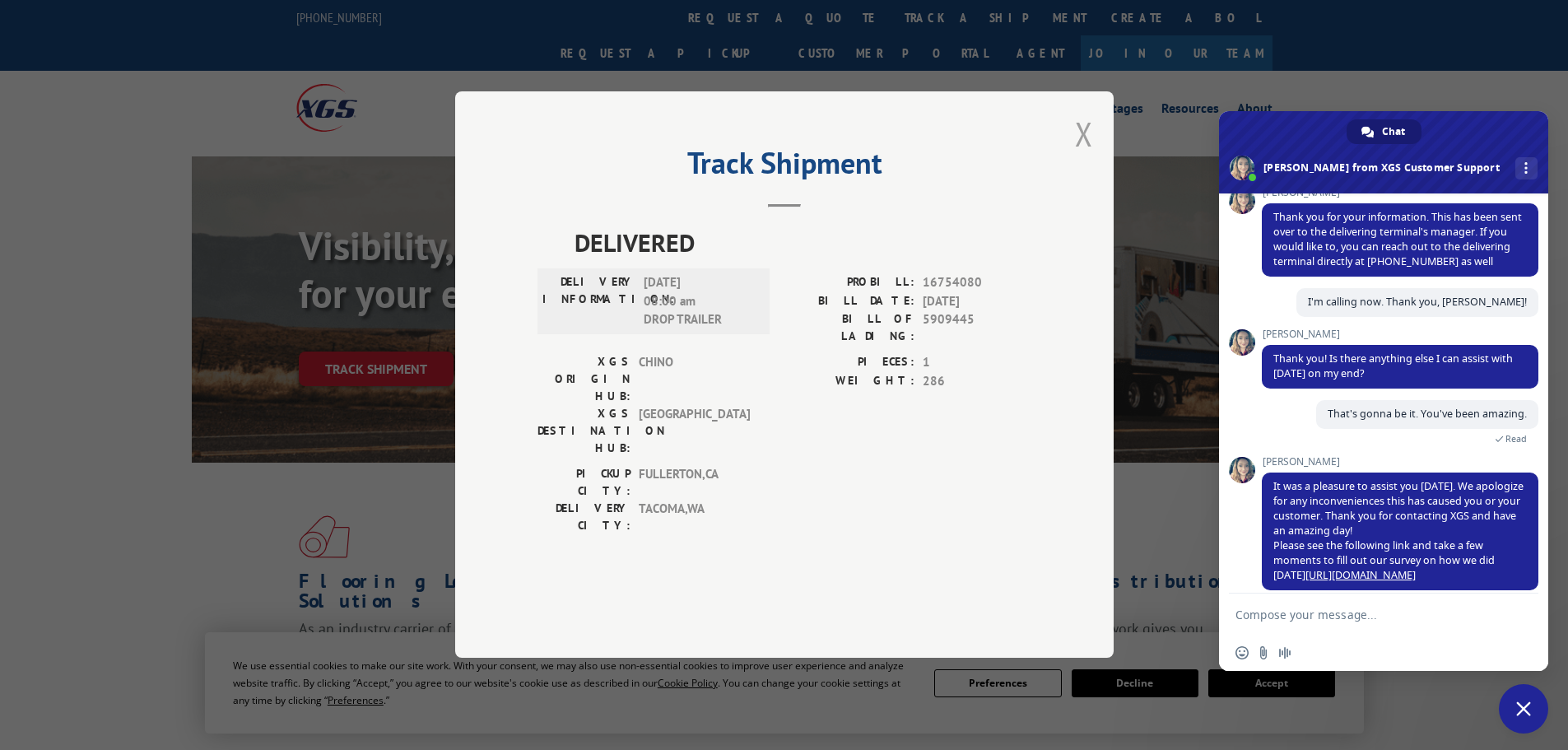
click at [1082, 155] on button "Close modal" at bounding box center [1083, 134] width 18 height 44
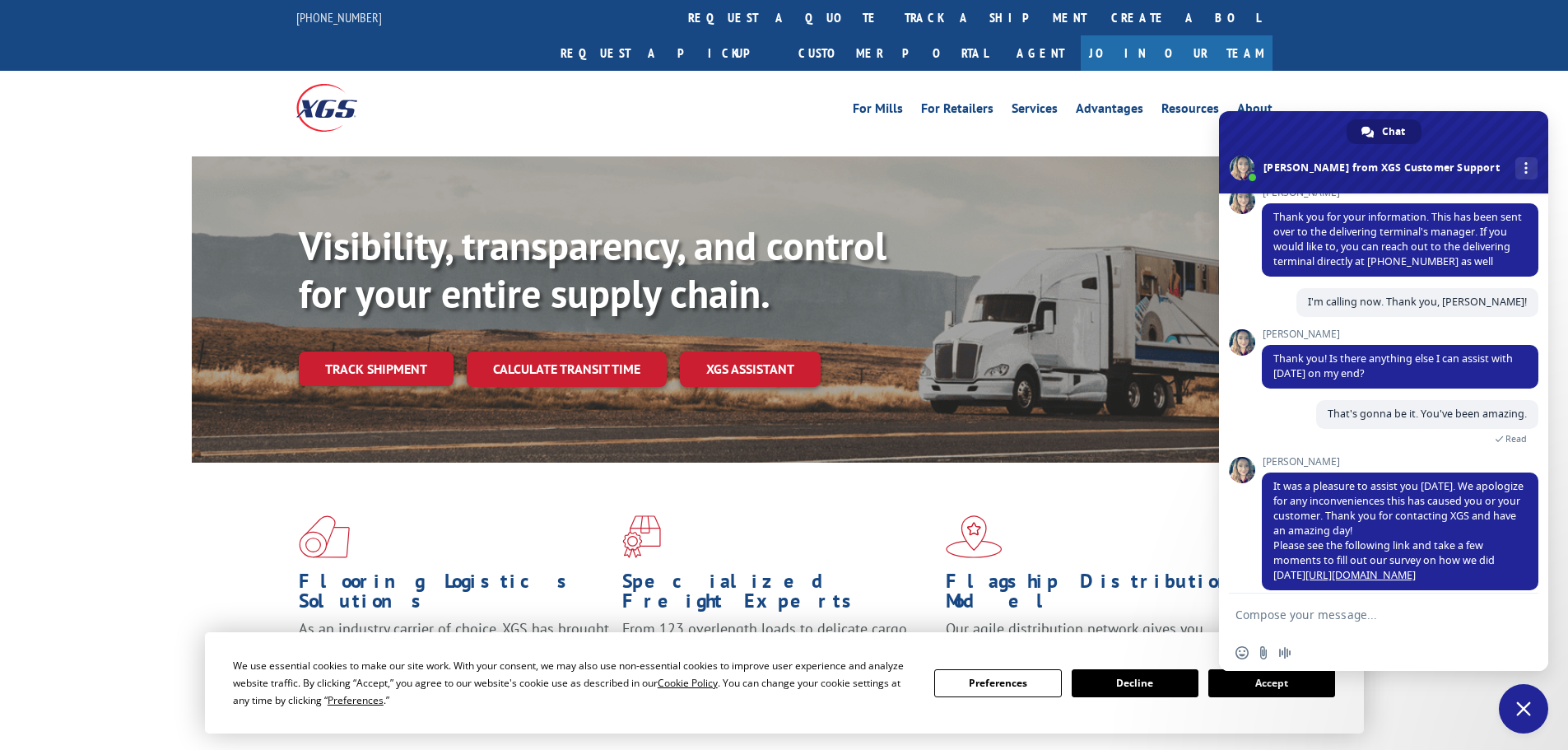
click at [1528, 712] on span "Close chat" at bounding box center [1523, 709] width 15 height 15
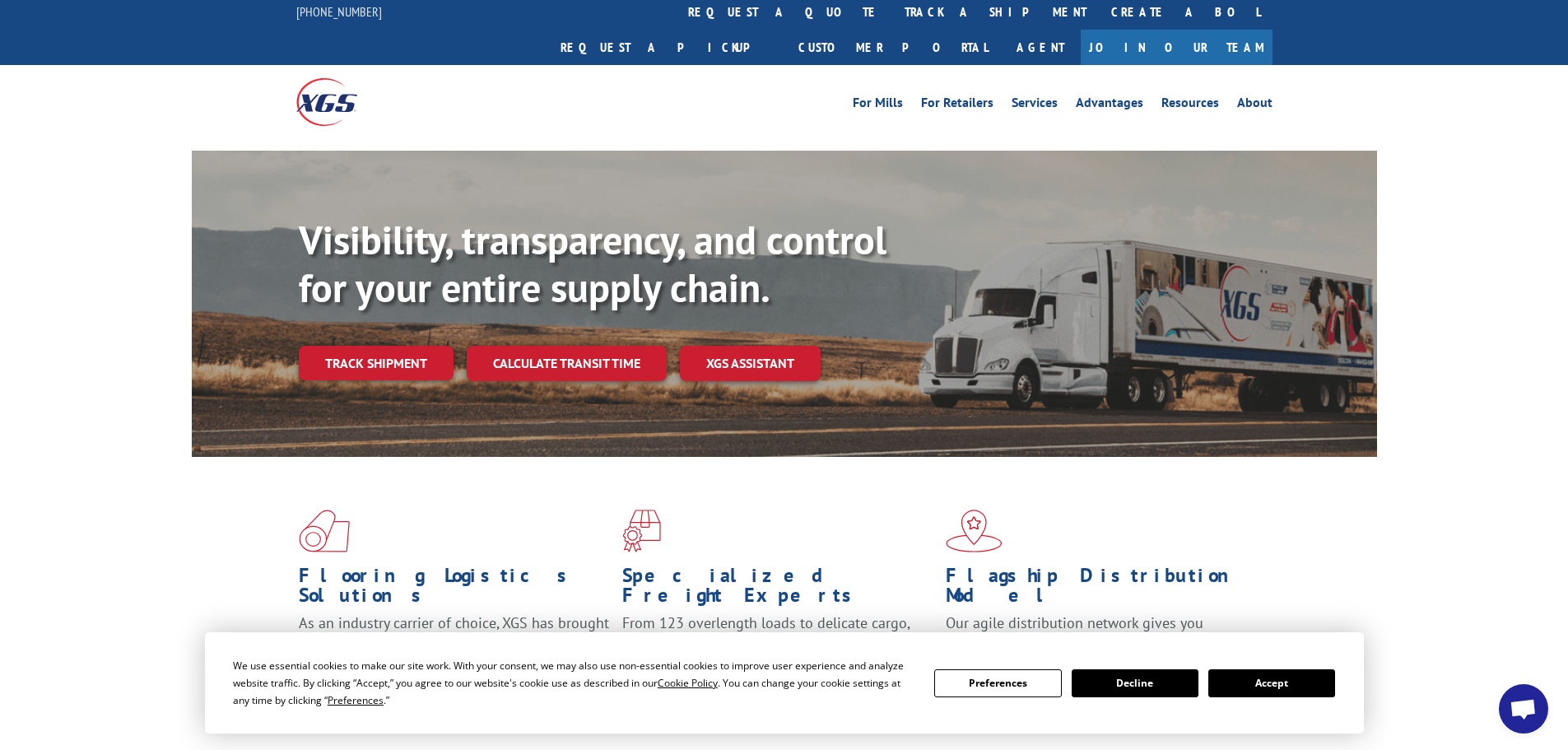
scroll to position [0, 0]
